Goal: Information Seeking & Learning: Learn about a topic

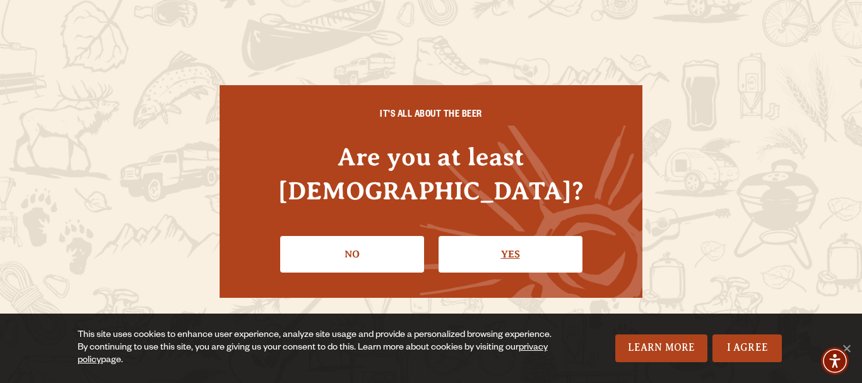
click at [501, 236] on link "Yes" at bounding box center [511, 254] width 144 height 37
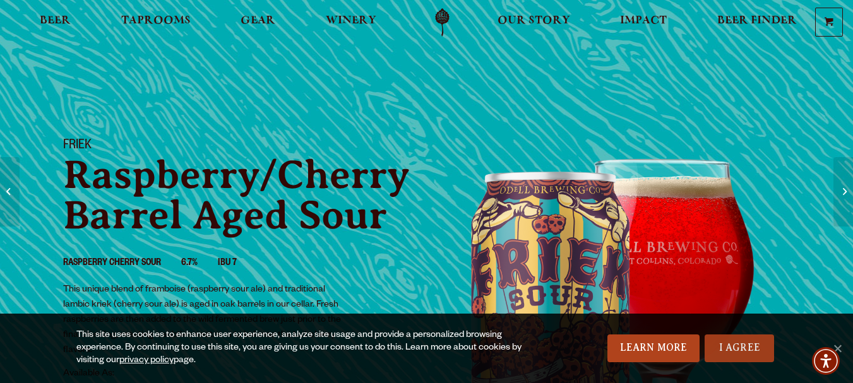
click at [732, 345] on link "I Agree" at bounding box center [739, 349] width 69 height 28
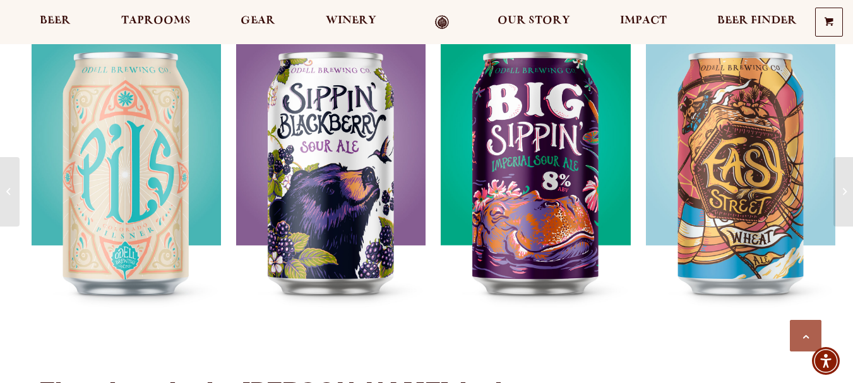
scroll to position [1578, 0]
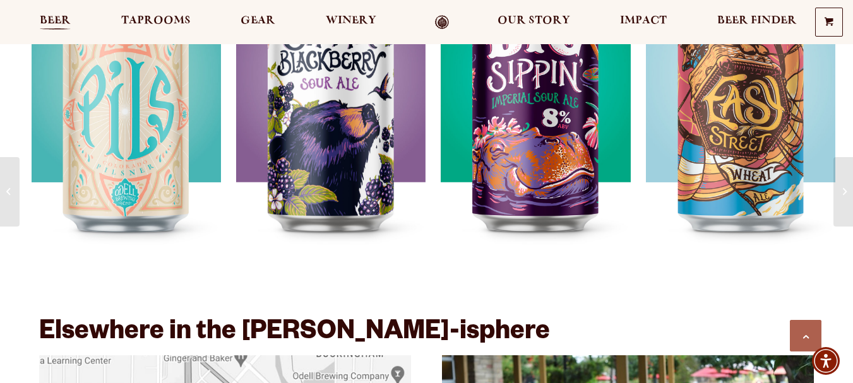
click at [63, 17] on span "Beer" at bounding box center [55, 21] width 31 height 10
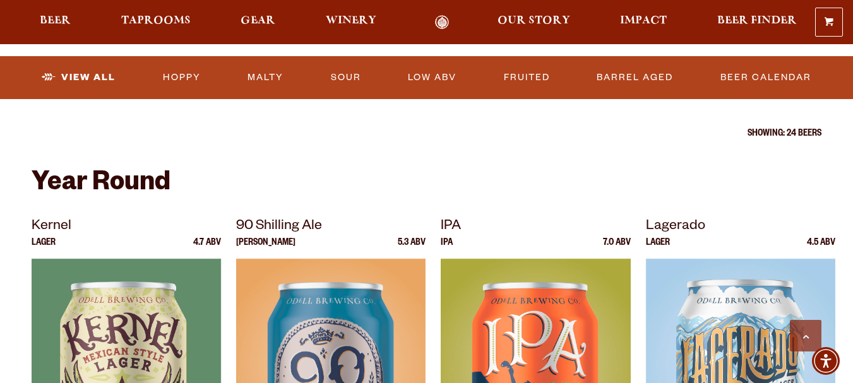
scroll to position [442, 0]
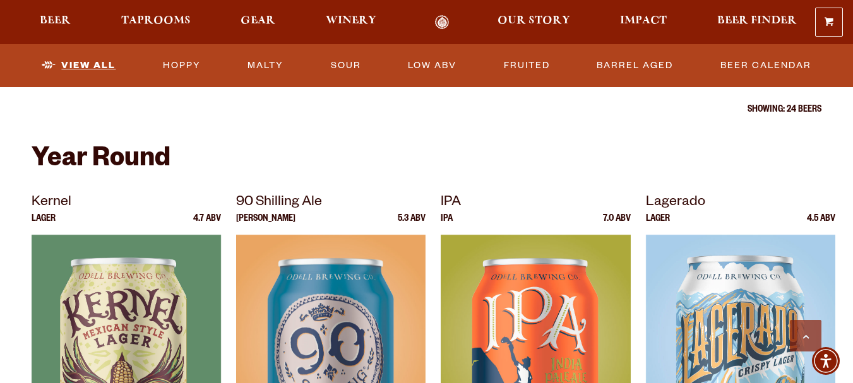
click at [95, 67] on link "View All" at bounding box center [79, 65] width 84 height 29
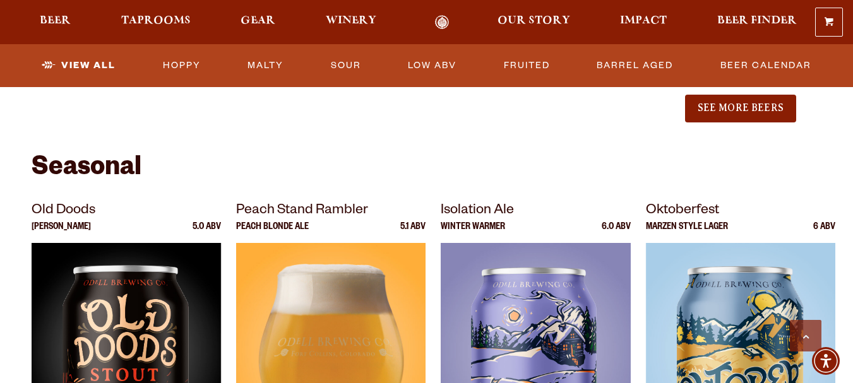
scroll to position [1641, 0]
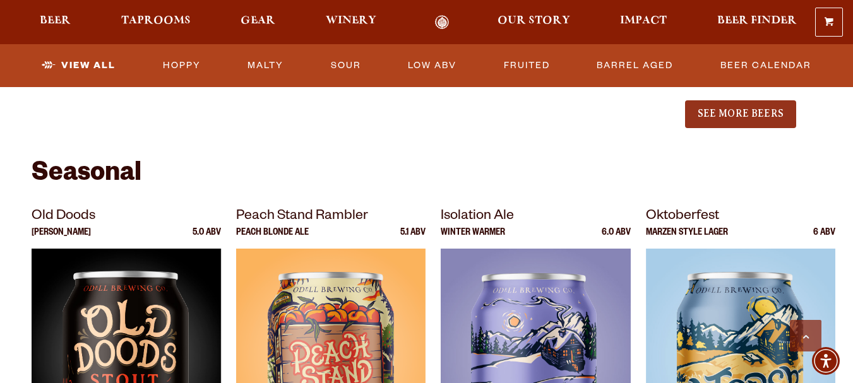
click at [719, 112] on button "See More Beers" at bounding box center [740, 114] width 111 height 28
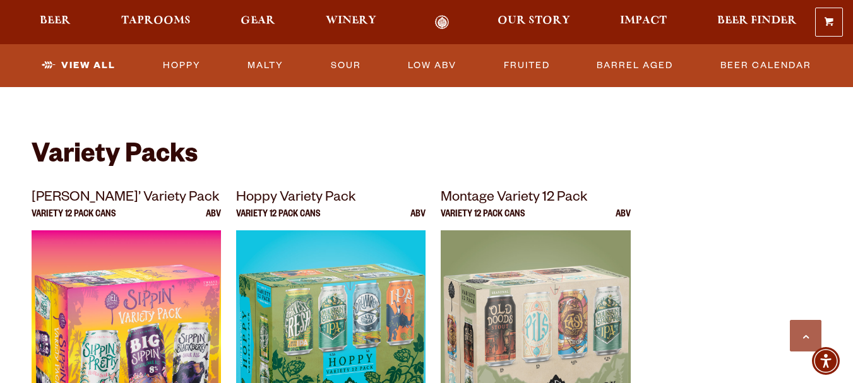
scroll to position [2904, 0]
